Goal: Information Seeking & Learning: Learn about a topic

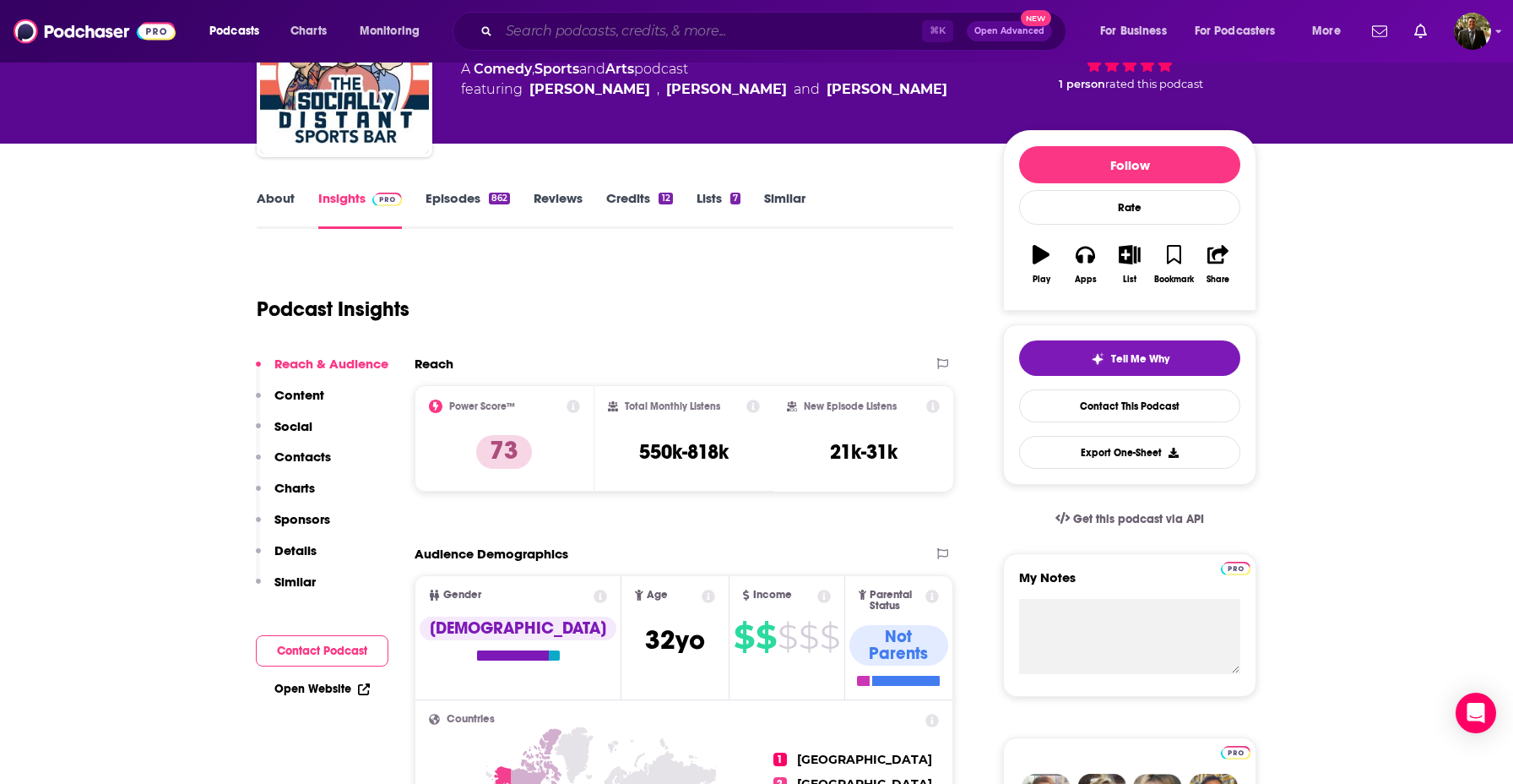
click at [559, 26] on input "Search podcasts, credits, & more..." at bounding box center [711, 31] width 423 height 27
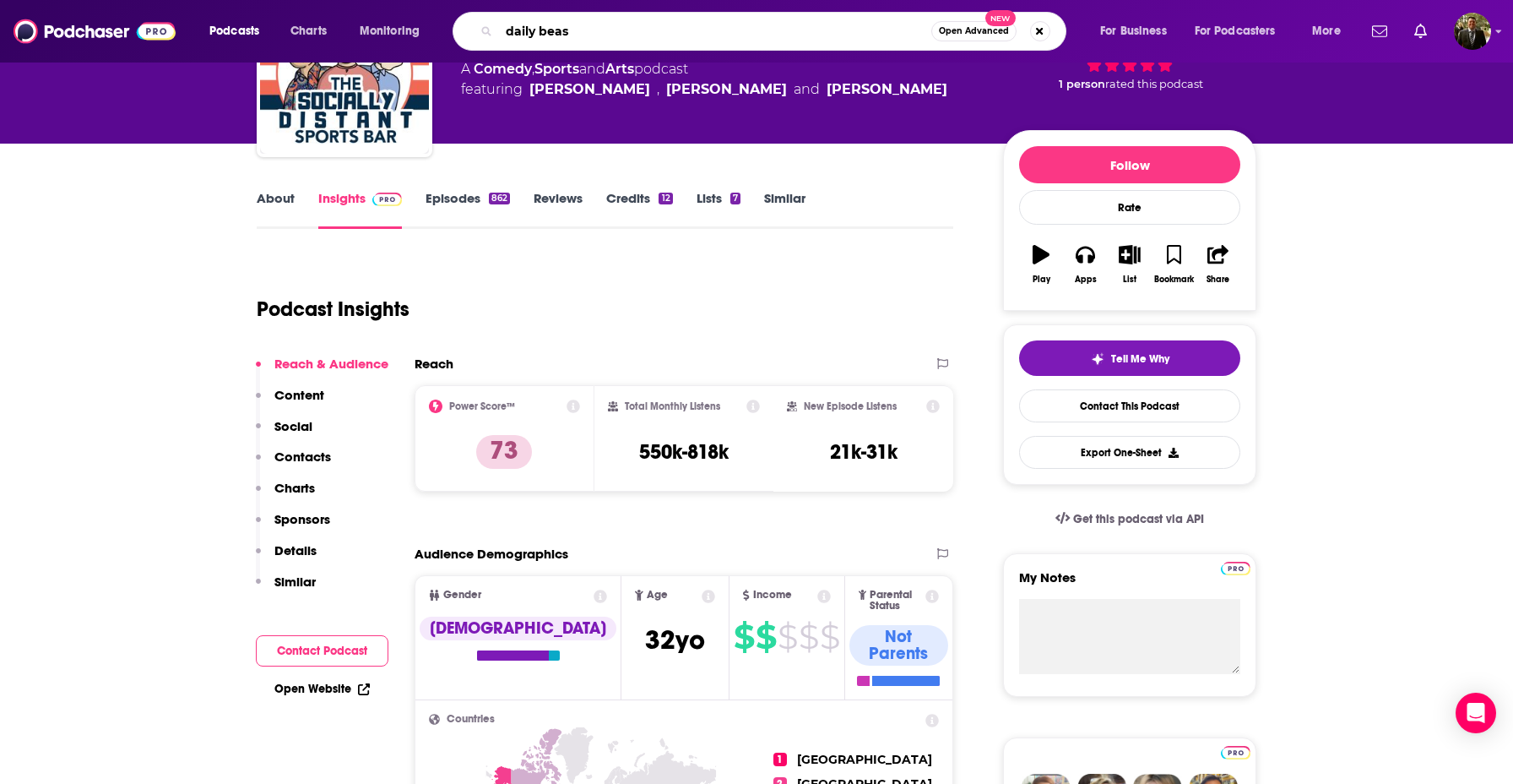
type input "daily beast"
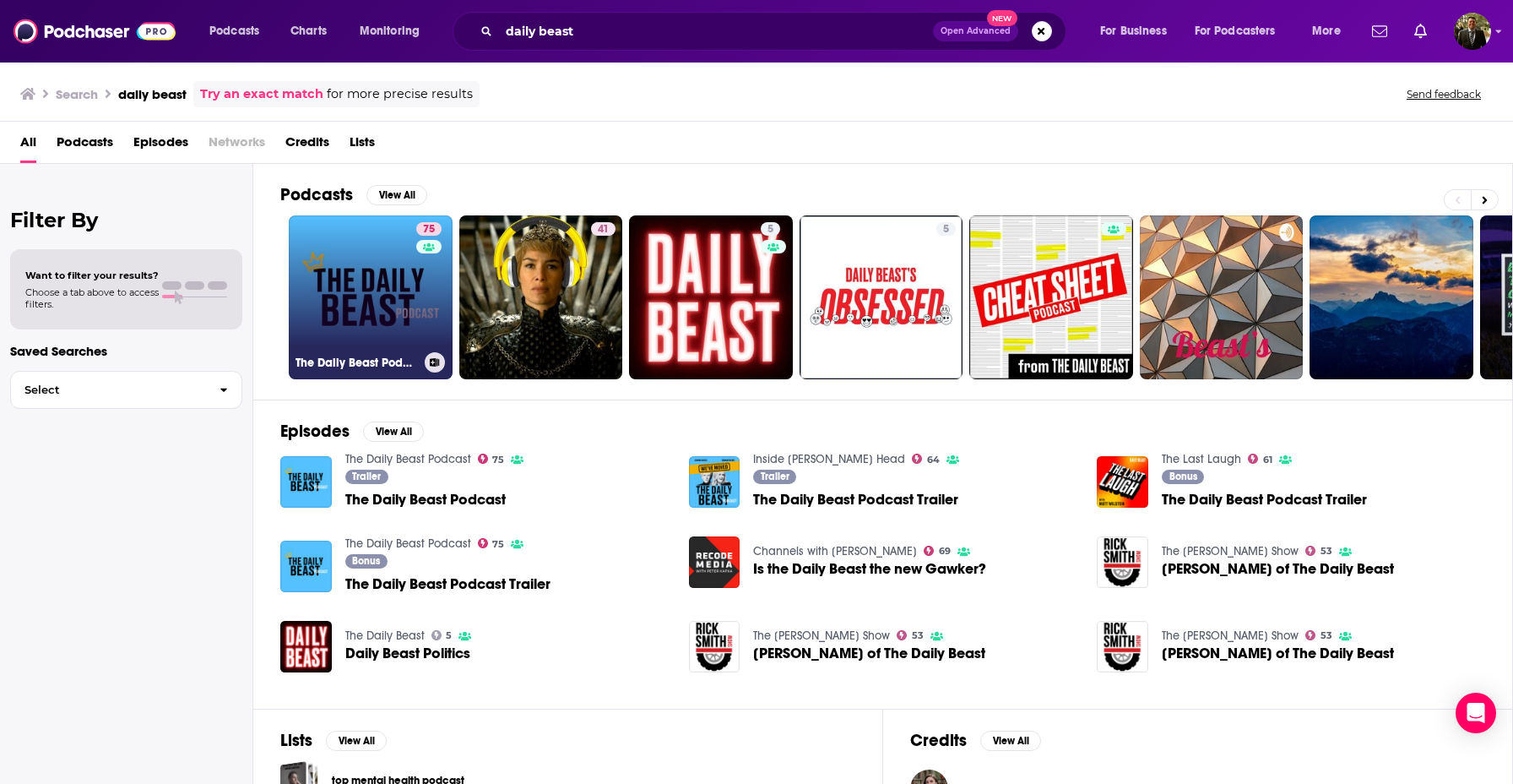
click at [363, 309] on link "75 The Daily Beast Podcast" at bounding box center [370, 296] width 163 height 163
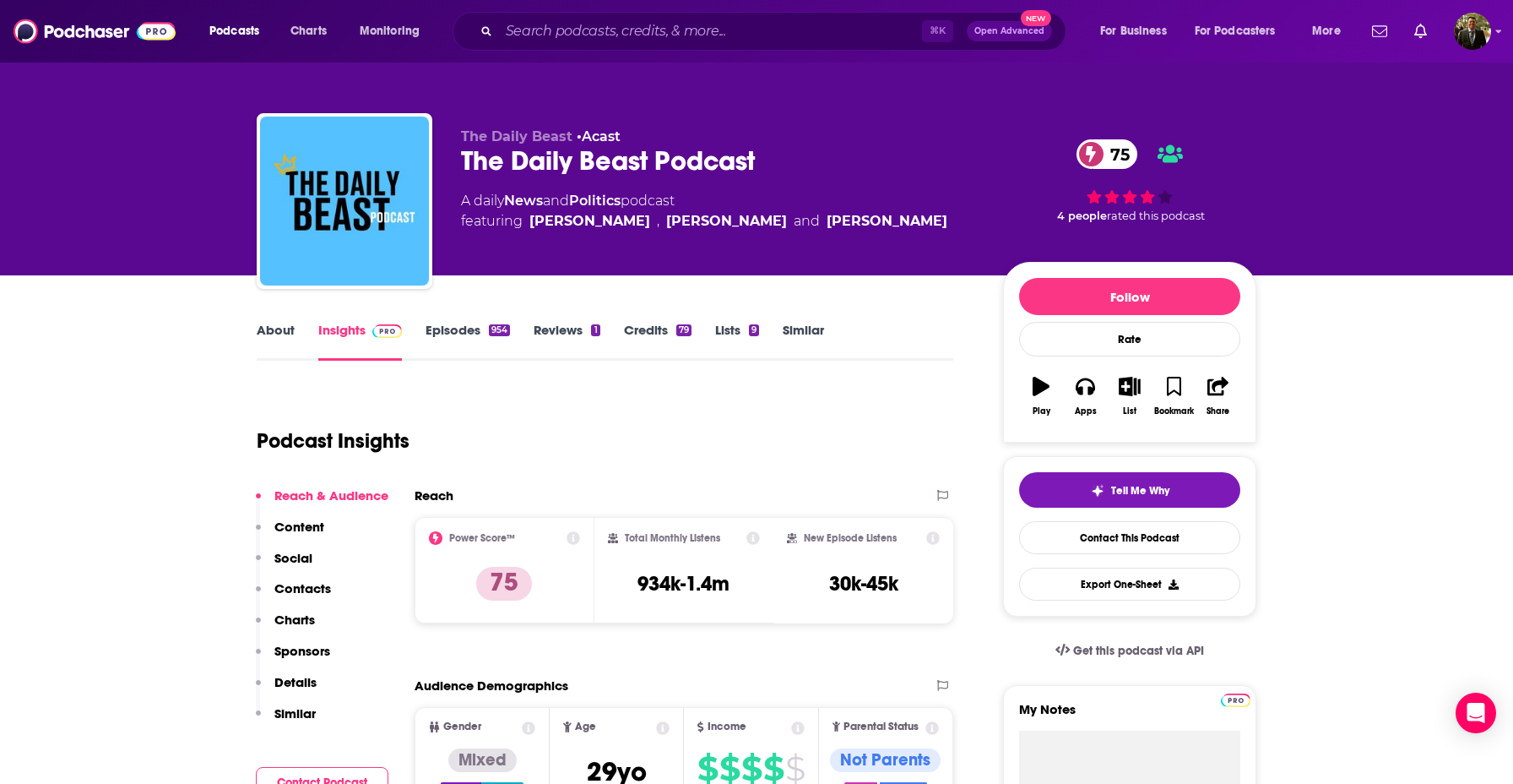
click at [727, 16] on div "⌘ K Open Advanced New" at bounding box center [760, 31] width 614 height 38
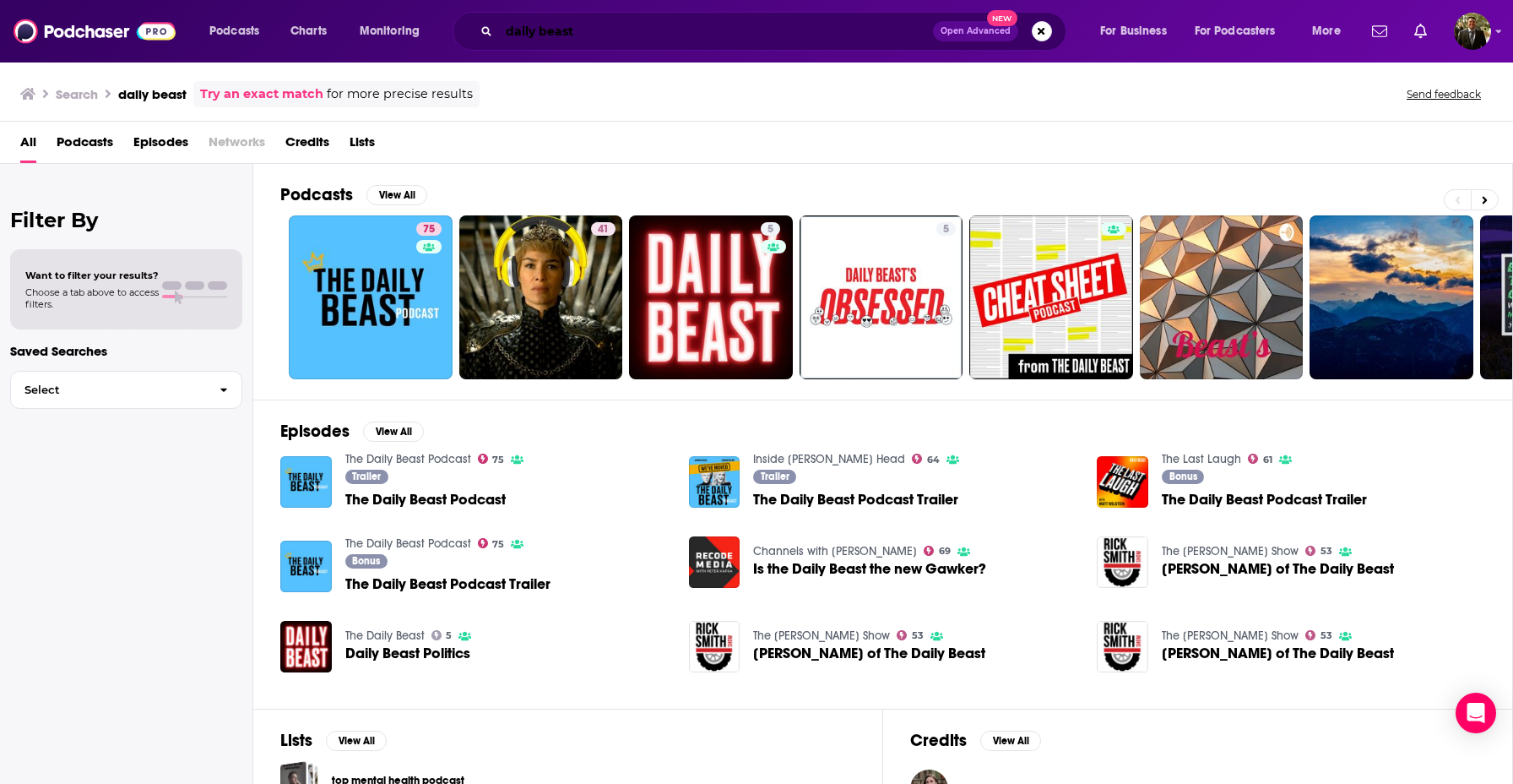
click at [607, 28] on input "daily beast" at bounding box center [716, 31] width 434 height 27
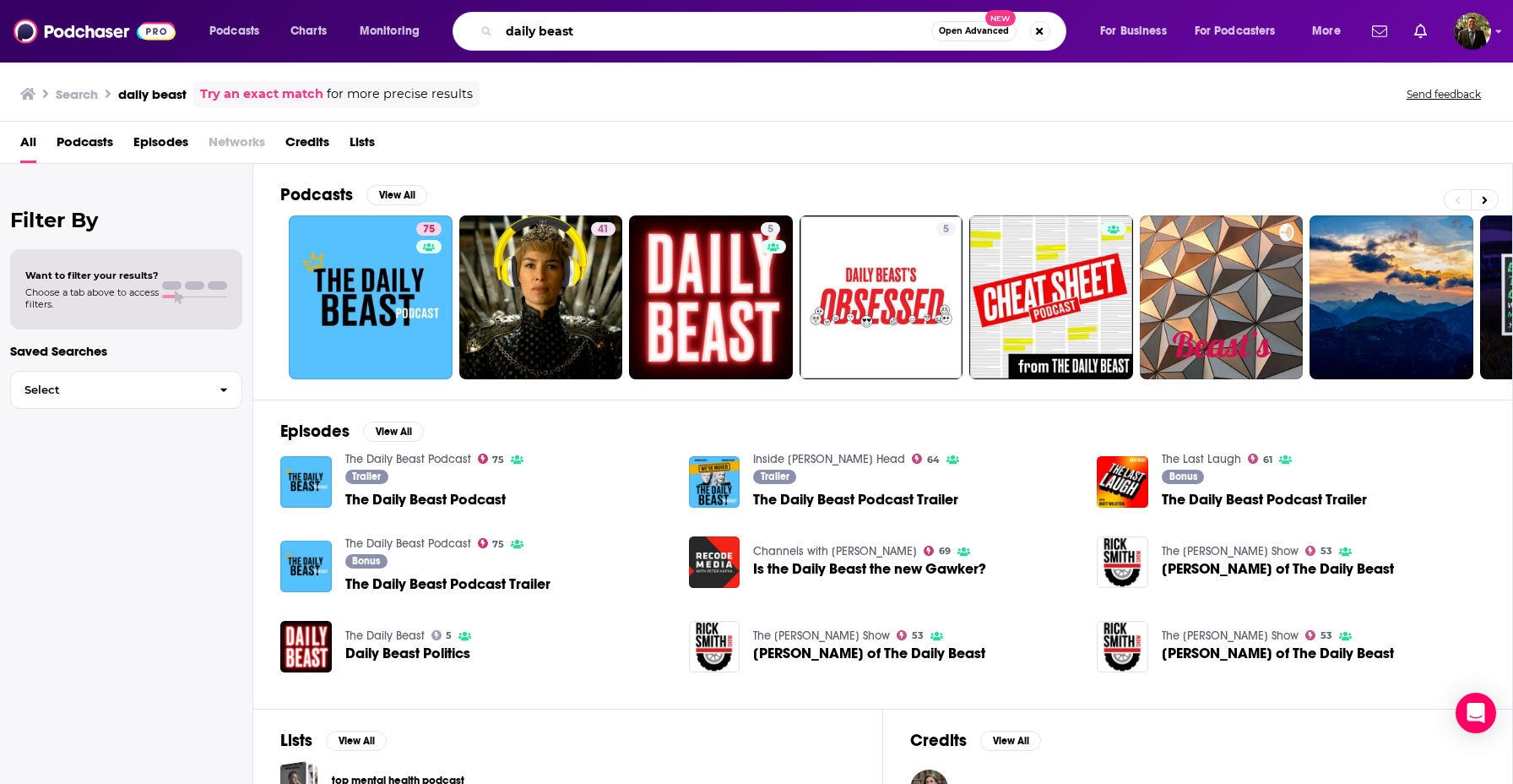
click at [607, 28] on input "daily beast" at bounding box center [715, 31] width 433 height 27
click at [1129, 485] on img "The Daily Beast Podcast Trailer" at bounding box center [1122, 482] width 52 height 52
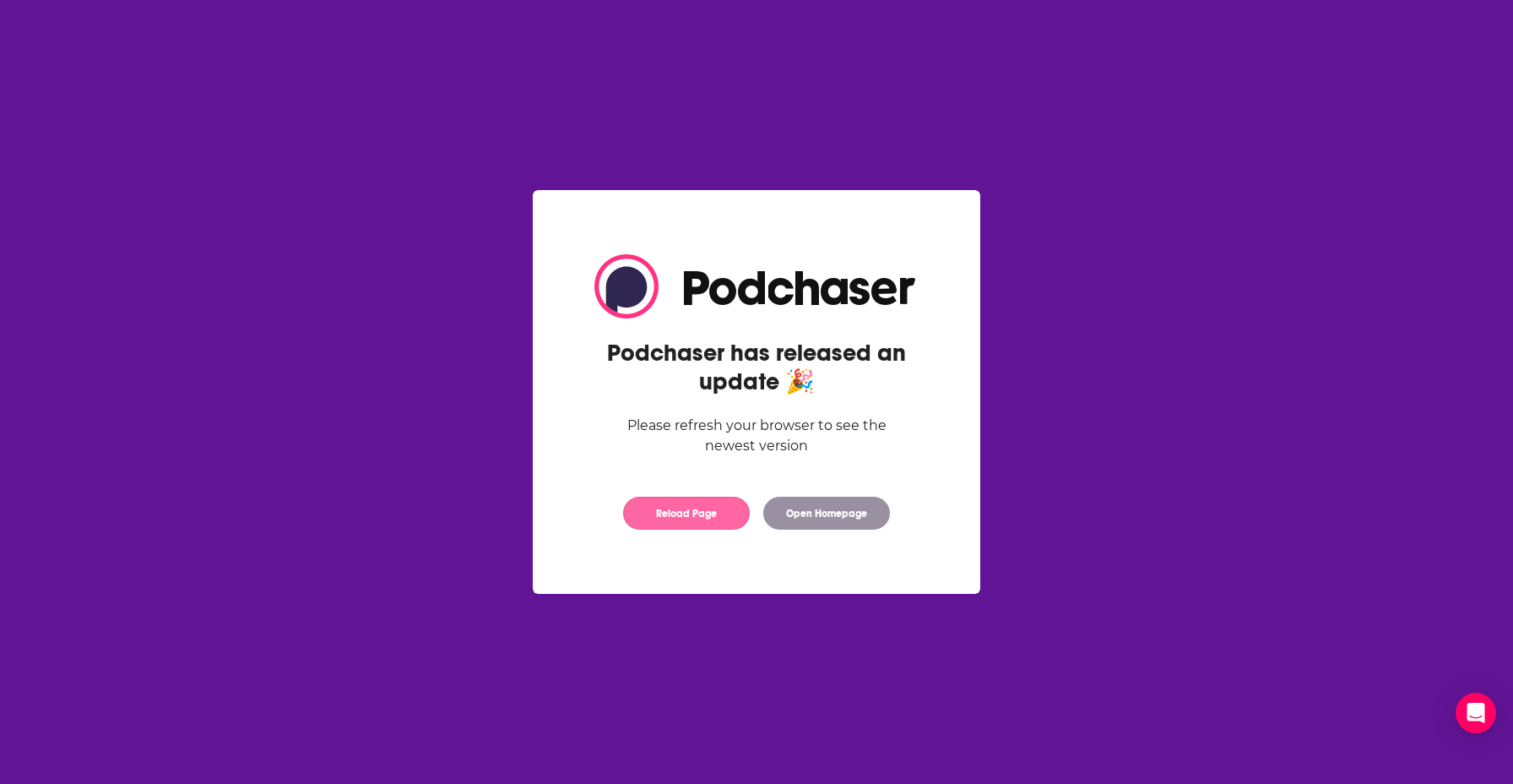
click at [698, 509] on button "Reload Page" at bounding box center [686, 513] width 127 height 33
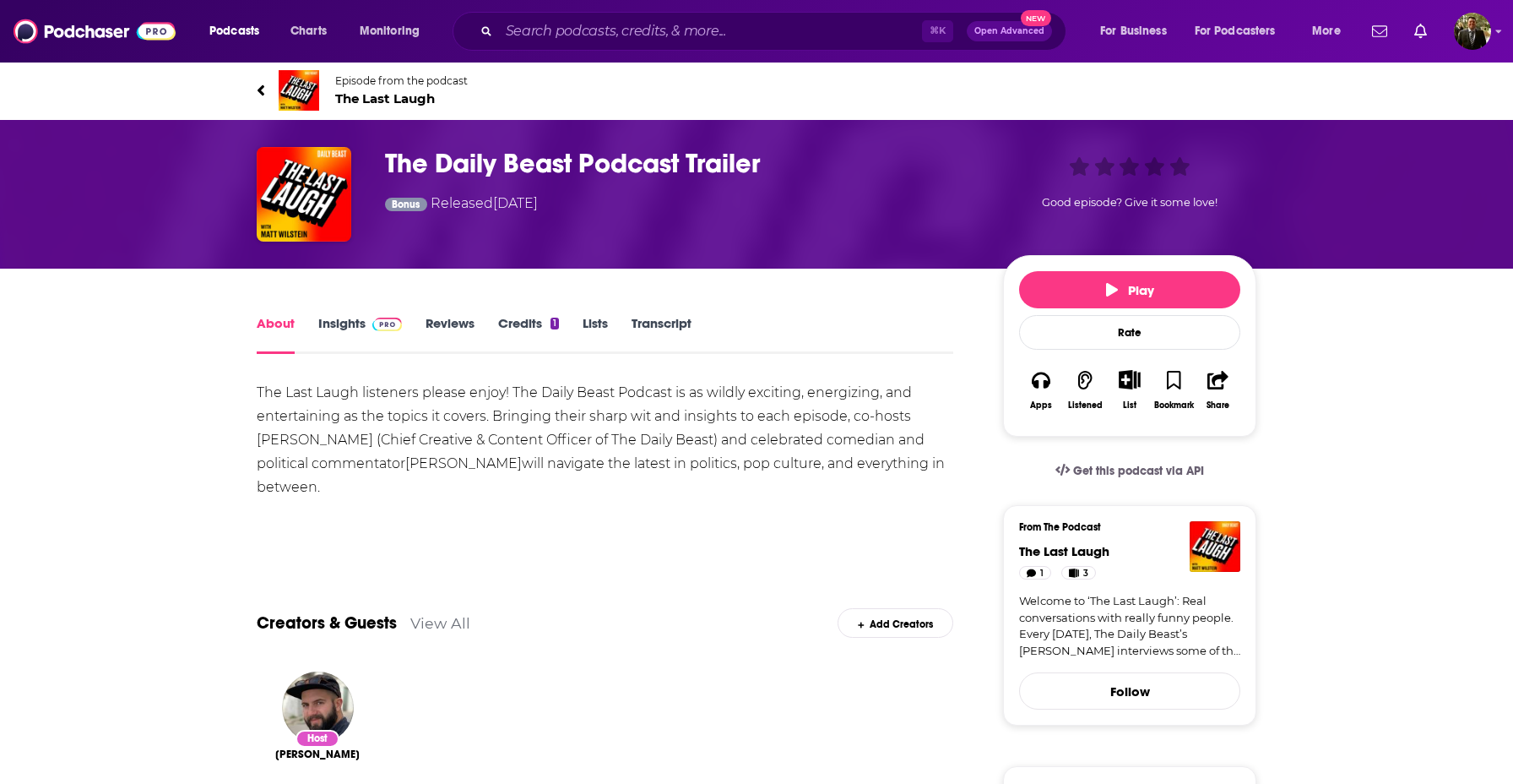
click at [362, 327] on link "Insights" at bounding box center [360, 334] width 84 height 38
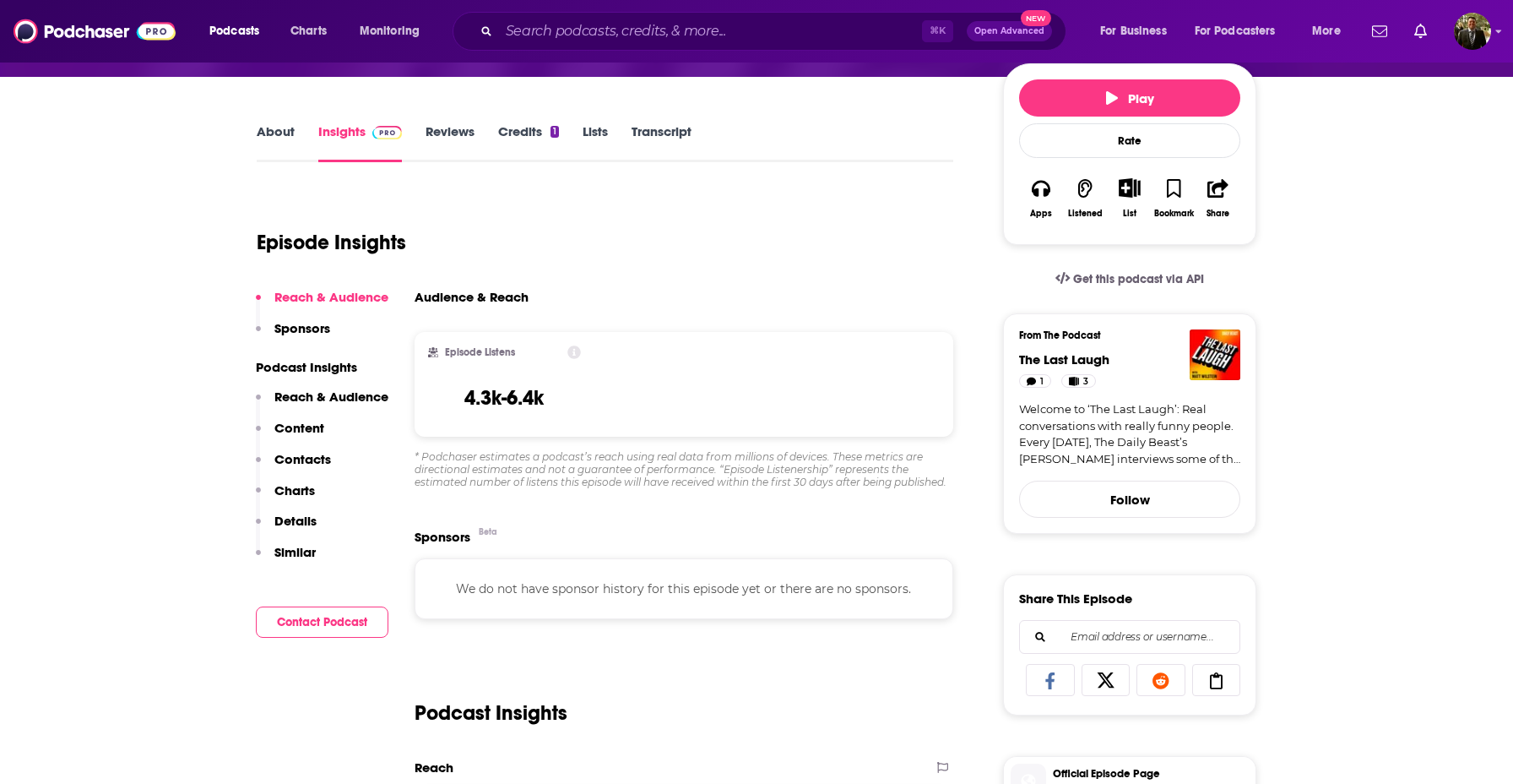
scroll to position [207, 0]
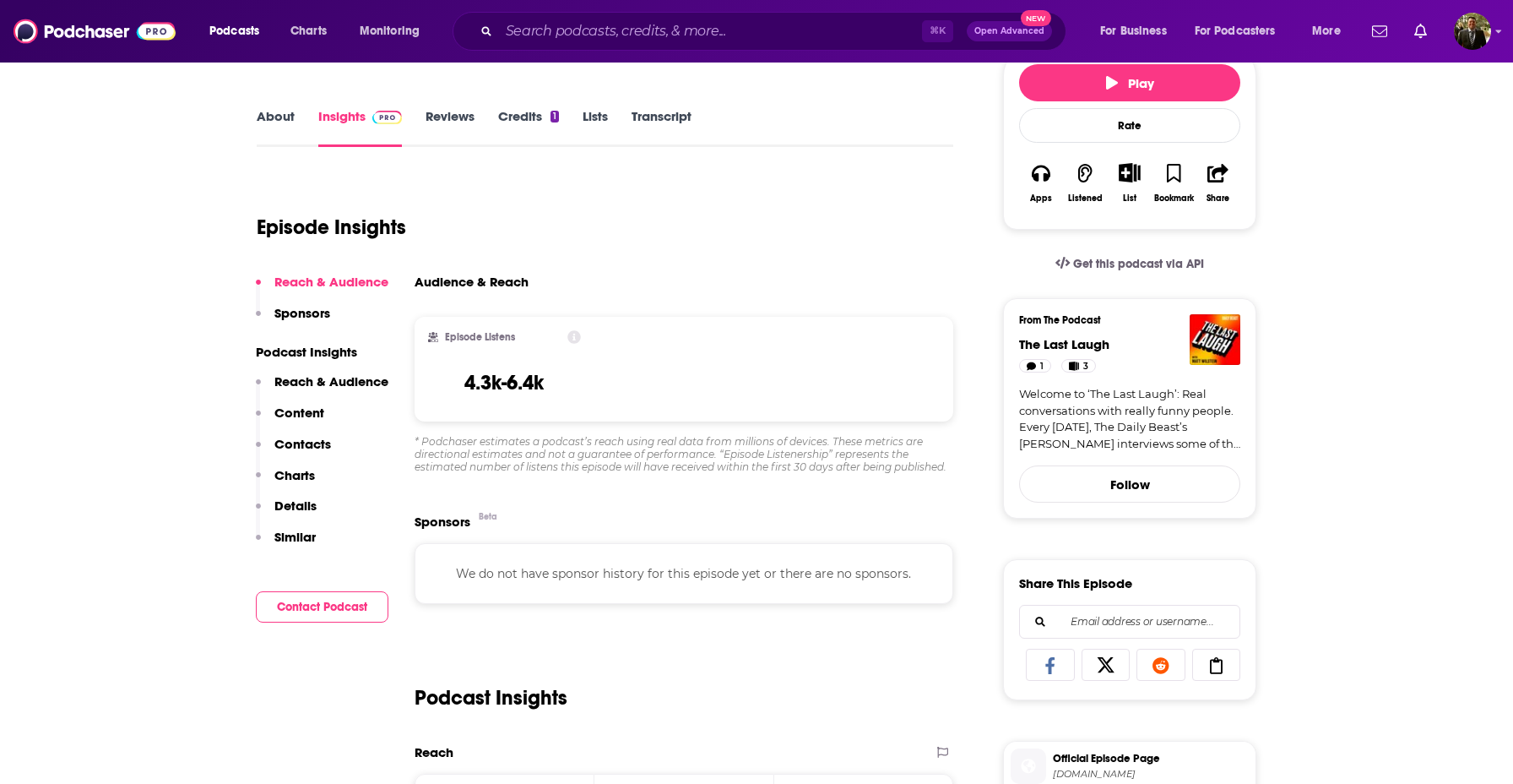
click at [310, 314] on p "Sponsors" at bounding box center [302, 313] width 56 height 16
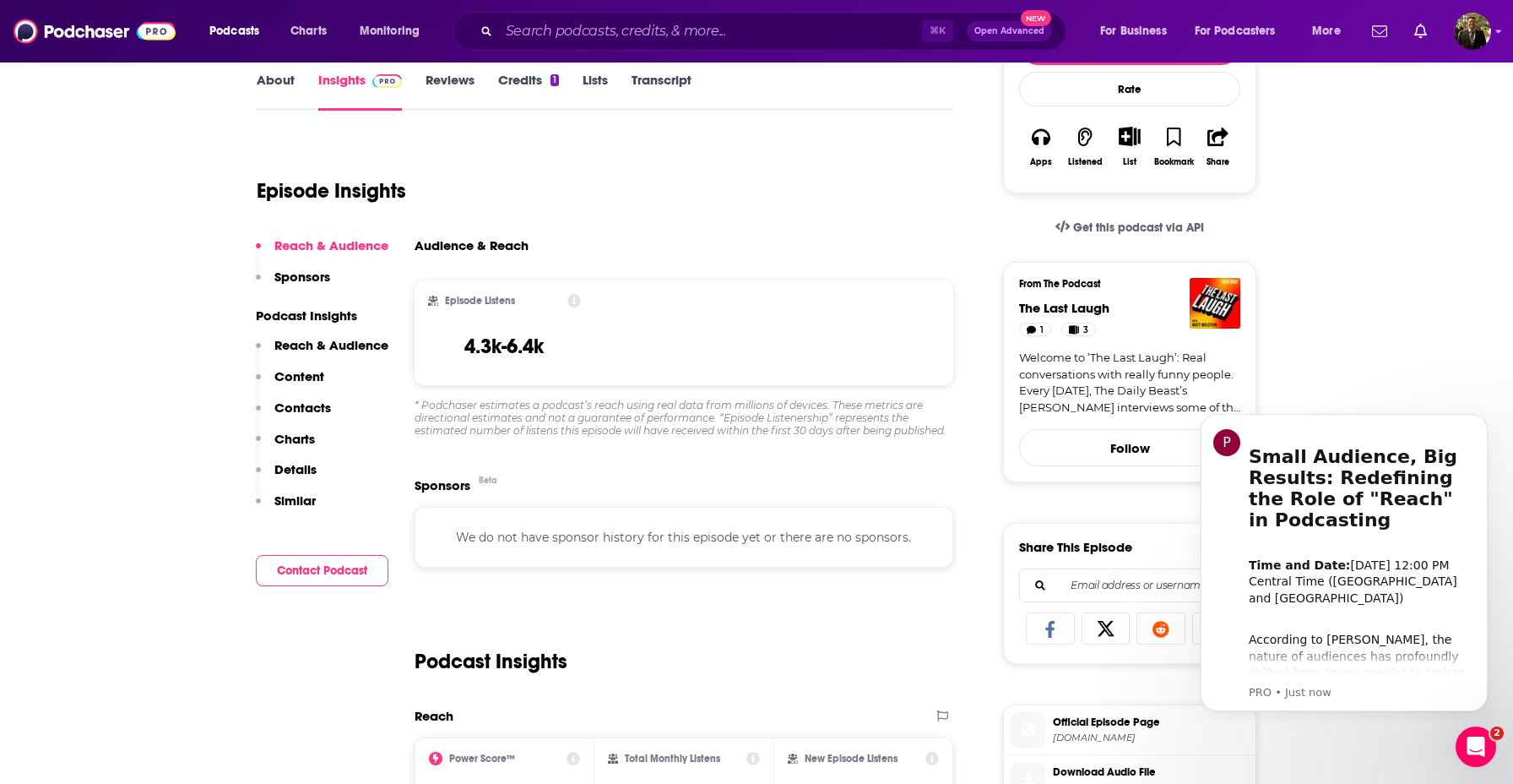
scroll to position [0, 0]
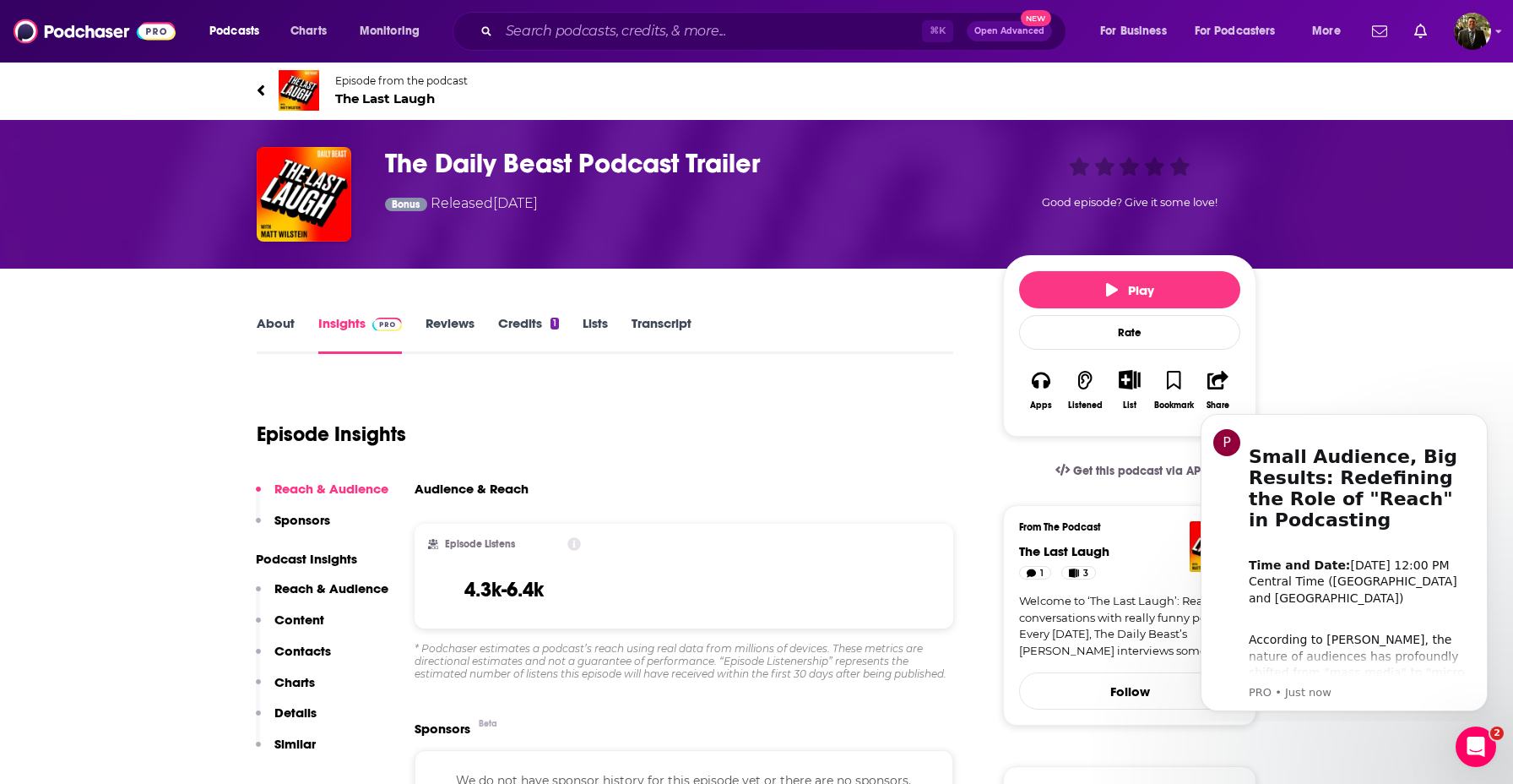
click at [326, 585] on p "Reach & Audience" at bounding box center [331, 588] width 114 height 16
click at [274, 321] on link "About" at bounding box center [275, 334] width 38 height 38
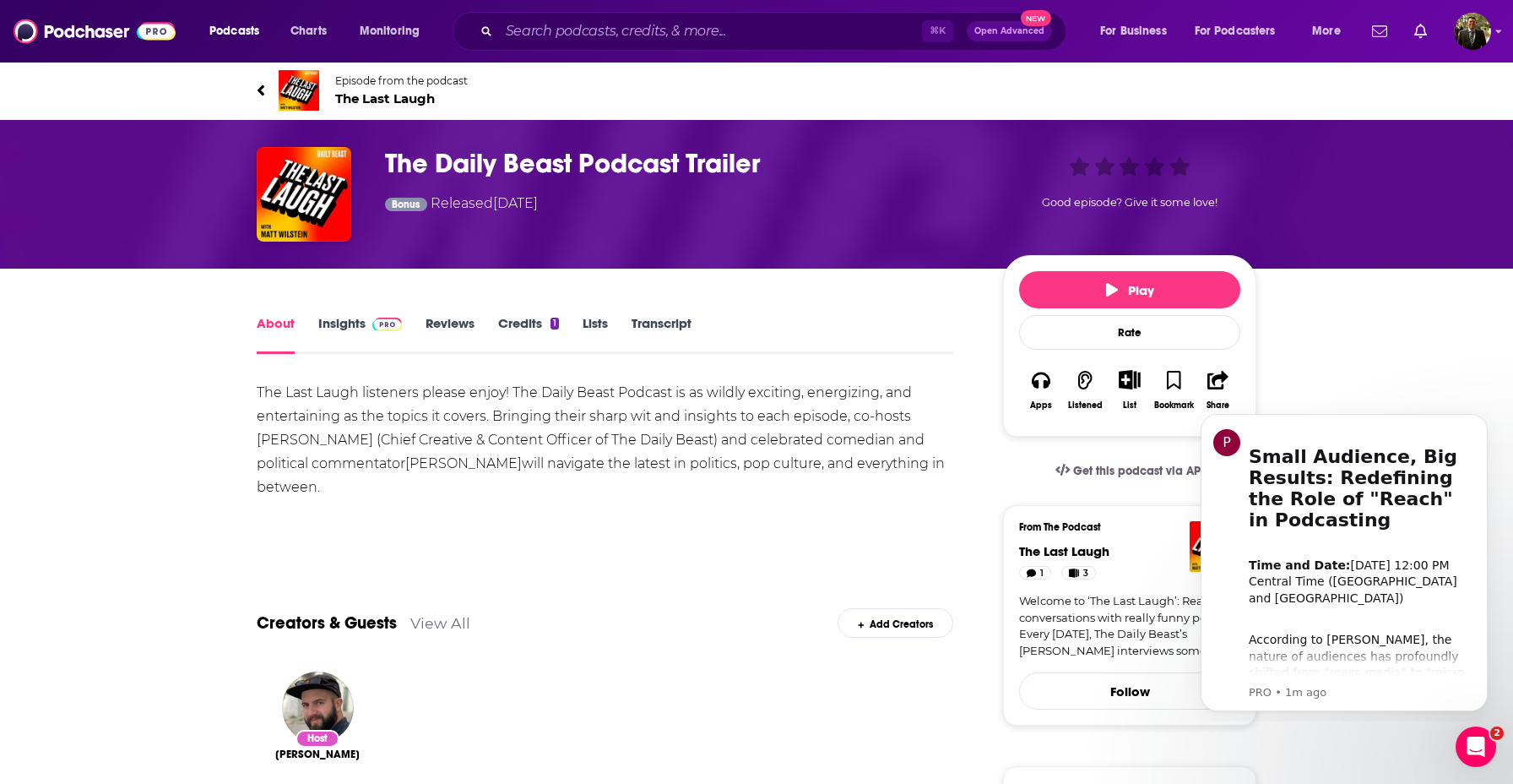
scroll to position [4, 0]
